Goal: Obtain resource: Obtain resource

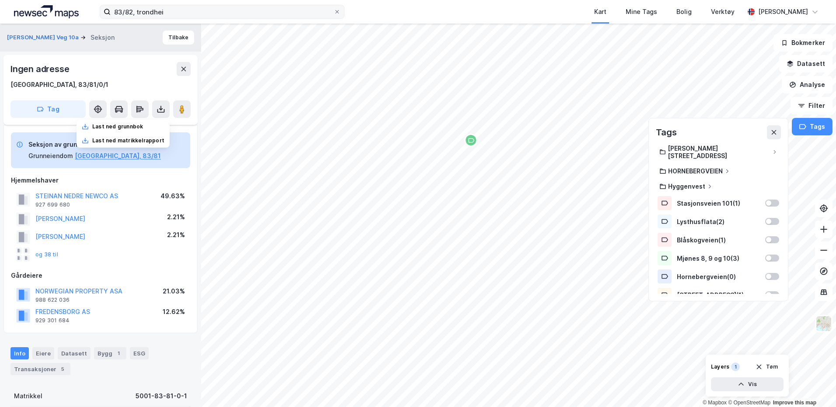
scroll to position [94, 0]
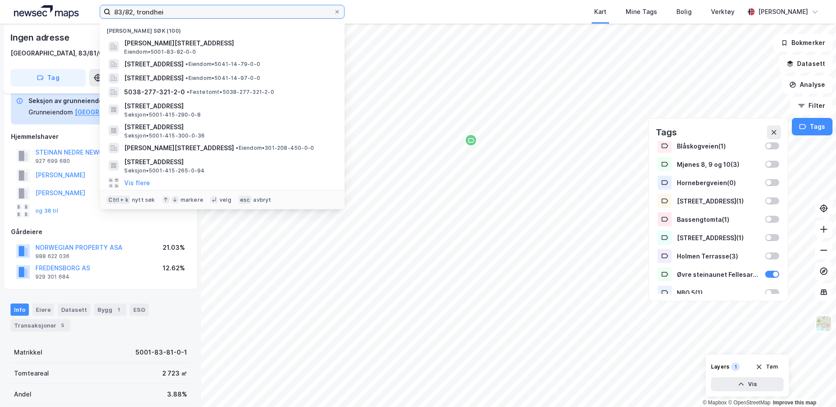
drag, startPoint x: 184, startPoint y: 15, endPoint x: 113, endPoint y: 15, distance: 71.3
click at [113, 15] on input "83/82, trondhei" at bounding box center [222, 11] width 223 height 13
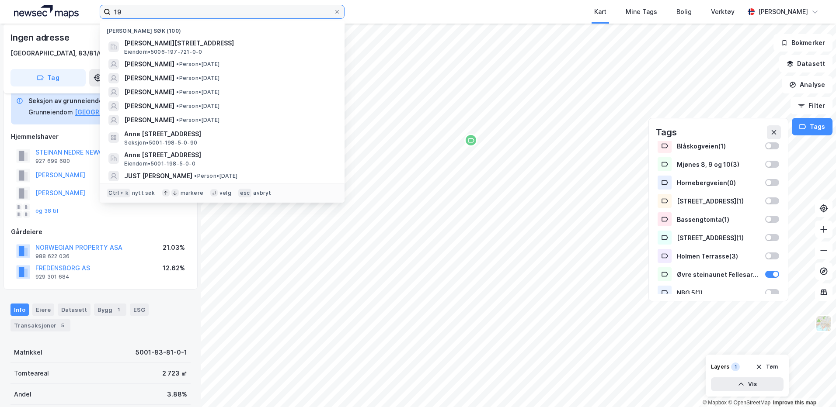
click at [181, 12] on input "19" at bounding box center [222, 11] width 223 height 13
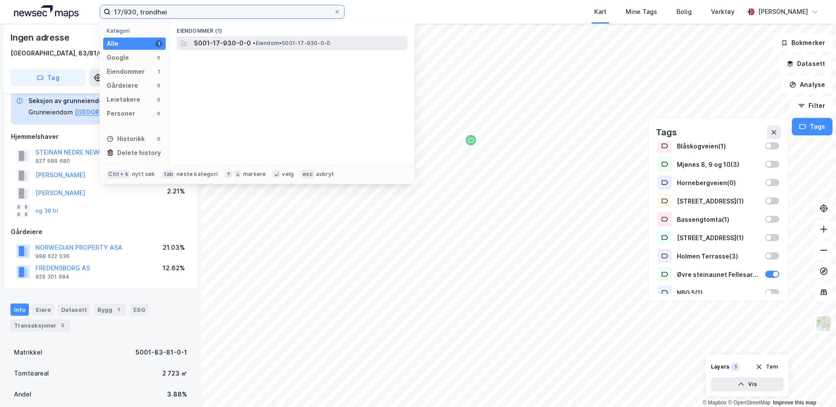
type input "17/930, trondhei"
click at [241, 49] on div "5001-17-930-0-0 • Eiendom • 5001-17-930-0-0" at bounding box center [292, 43] width 231 height 14
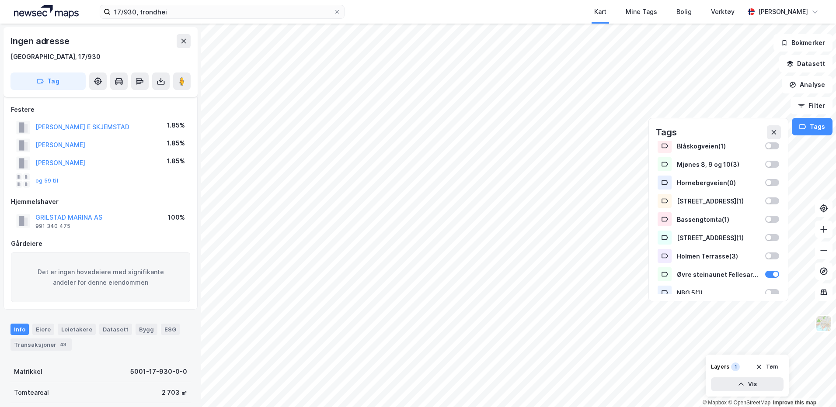
scroll to position [44, 0]
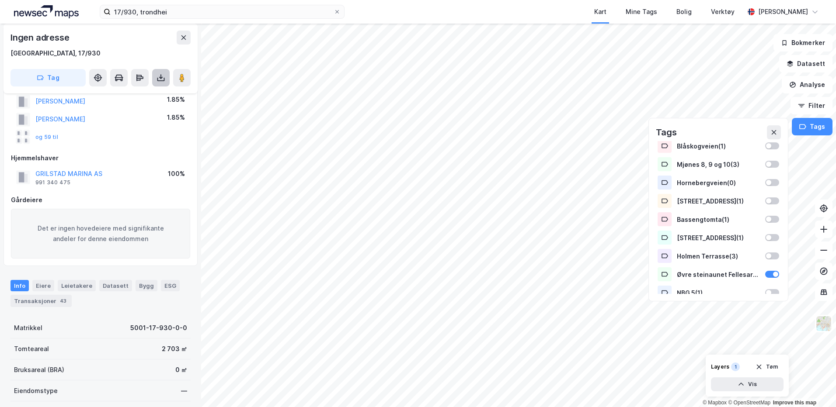
click at [164, 76] on icon at bounding box center [161, 77] width 9 height 9
click at [115, 94] on div "Last ned grunnbok" at bounding box center [117, 95] width 51 height 7
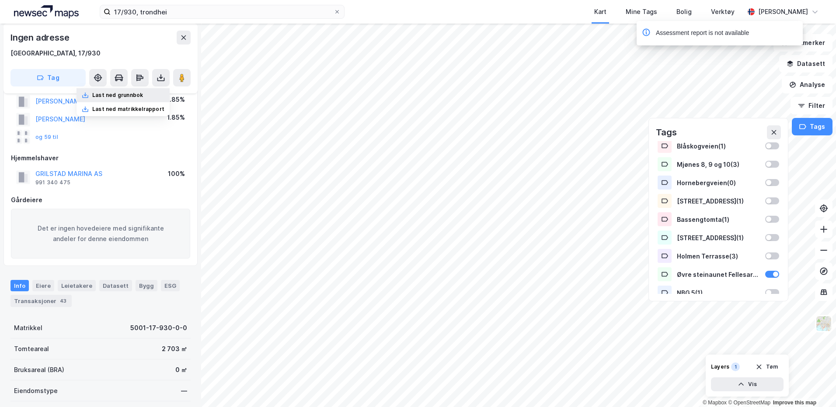
click at [120, 92] on div "Last ned grunnbok" at bounding box center [117, 95] width 51 height 7
click at [152, 96] on div "Last ned grunnbok" at bounding box center [123, 95] width 93 height 14
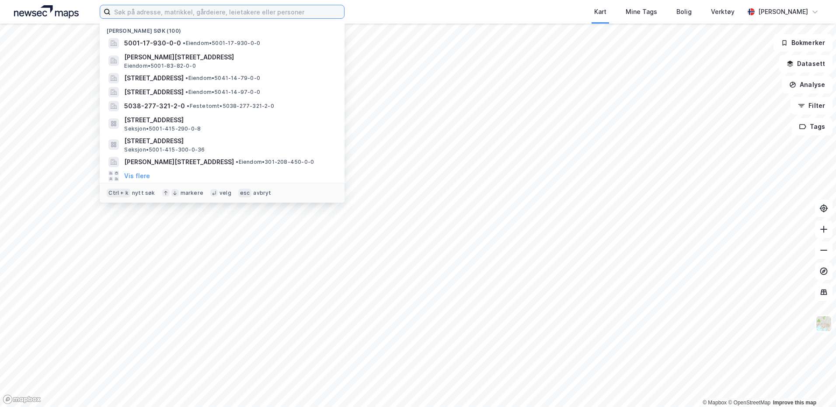
click at [133, 12] on input at bounding box center [227, 11] width 233 height 13
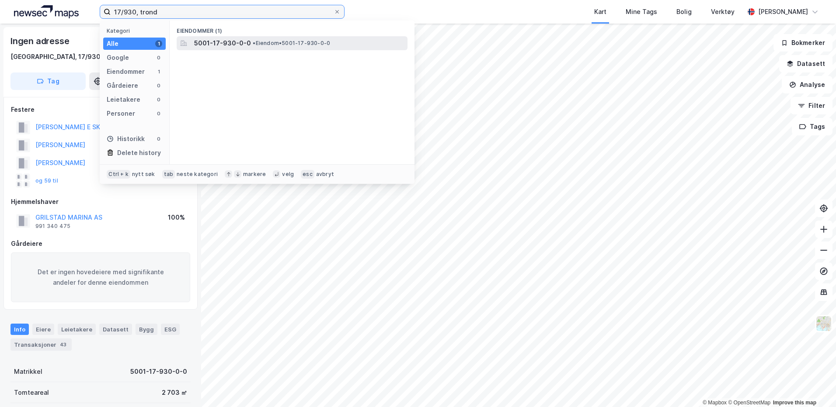
type input "17/930, trond"
click at [205, 47] on span "5001-17-930-0-0" at bounding box center [222, 43] width 57 height 10
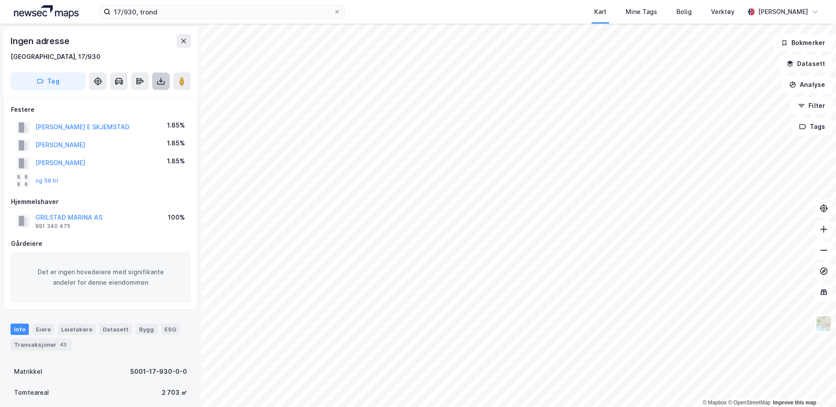
click at [164, 85] on icon at bounding box center [161, 81] width 9 height 9
click at [126, 98] on div "Last ned grunnbok" at bounding box center [117, 98] width 51 height 7
